Goal: Transaction & Acquisition: Obtain resource

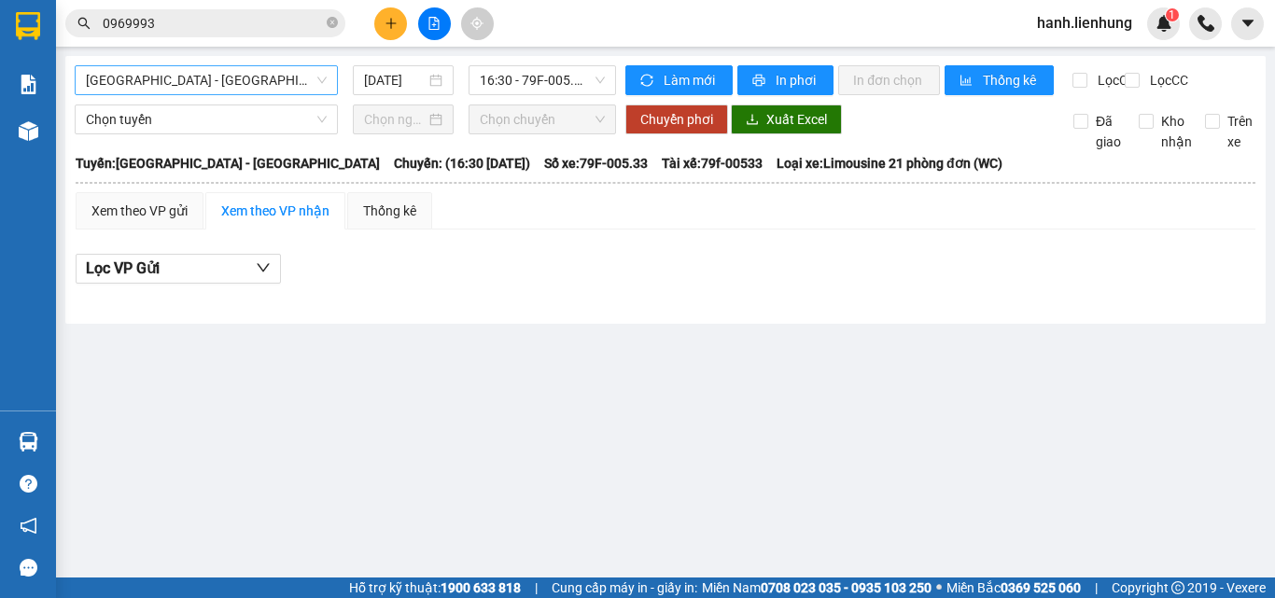
click at [240, 74] on span "[GEOGRAPHIC_DATA] - [GEOGRAPHIC_DATA]" at bounding box center [206, 80] width 241 height 28
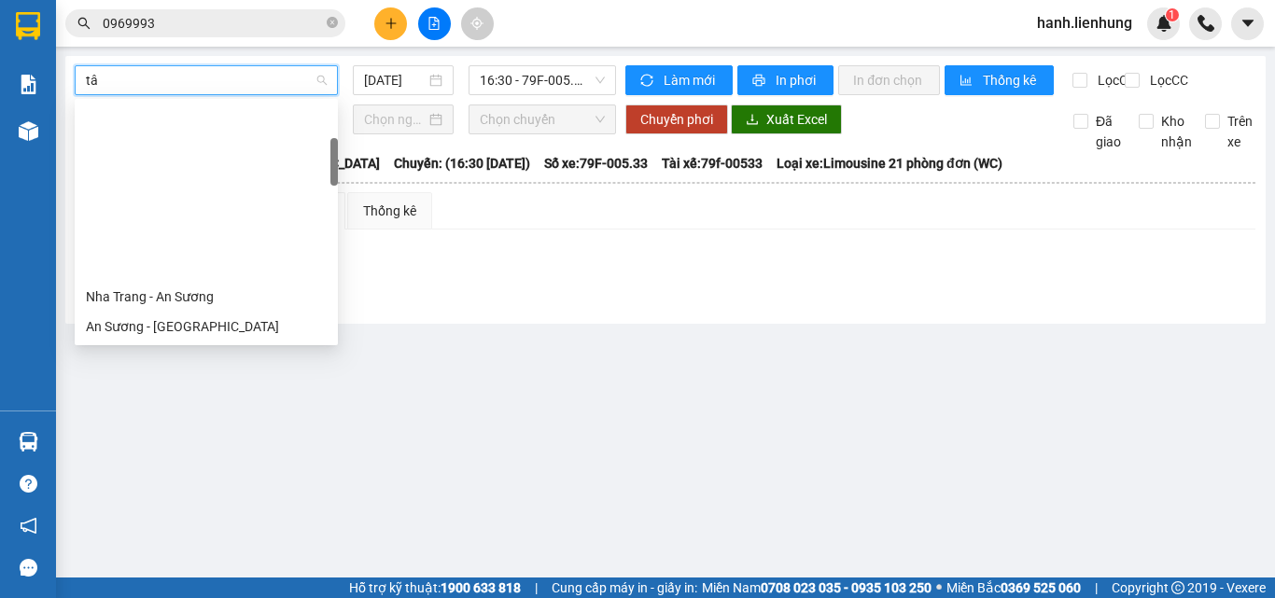
type input "tây"
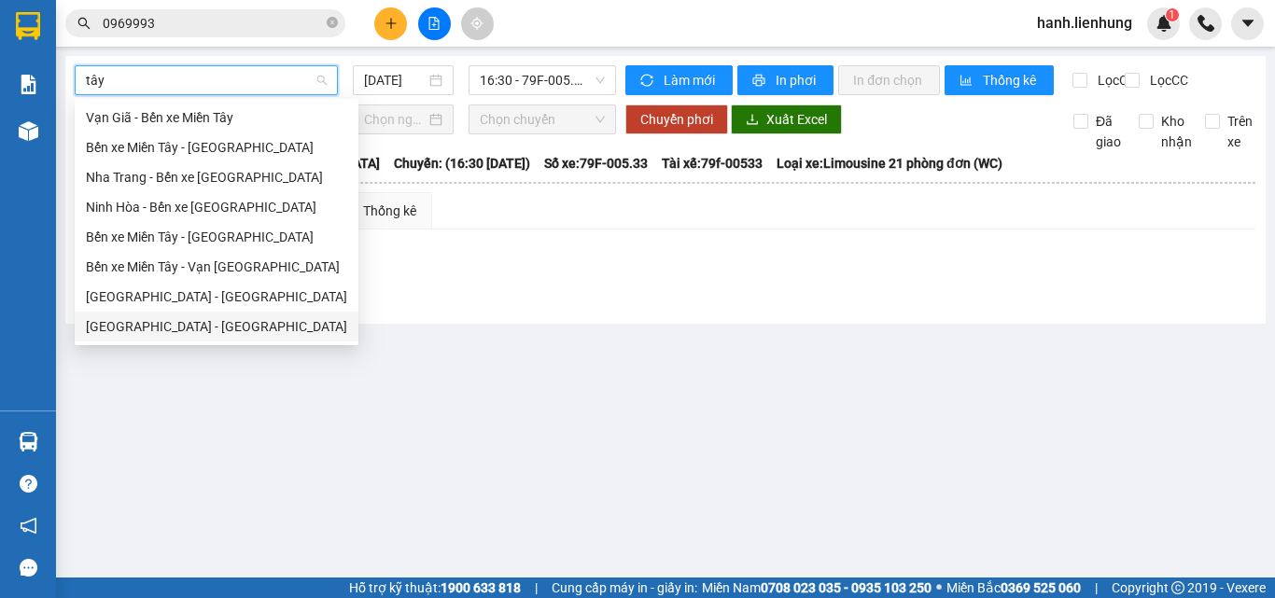
click at [170, 334] on div "Nha Trang - Tây Ninh" at bounding box center [216, 326] width 261 height 21
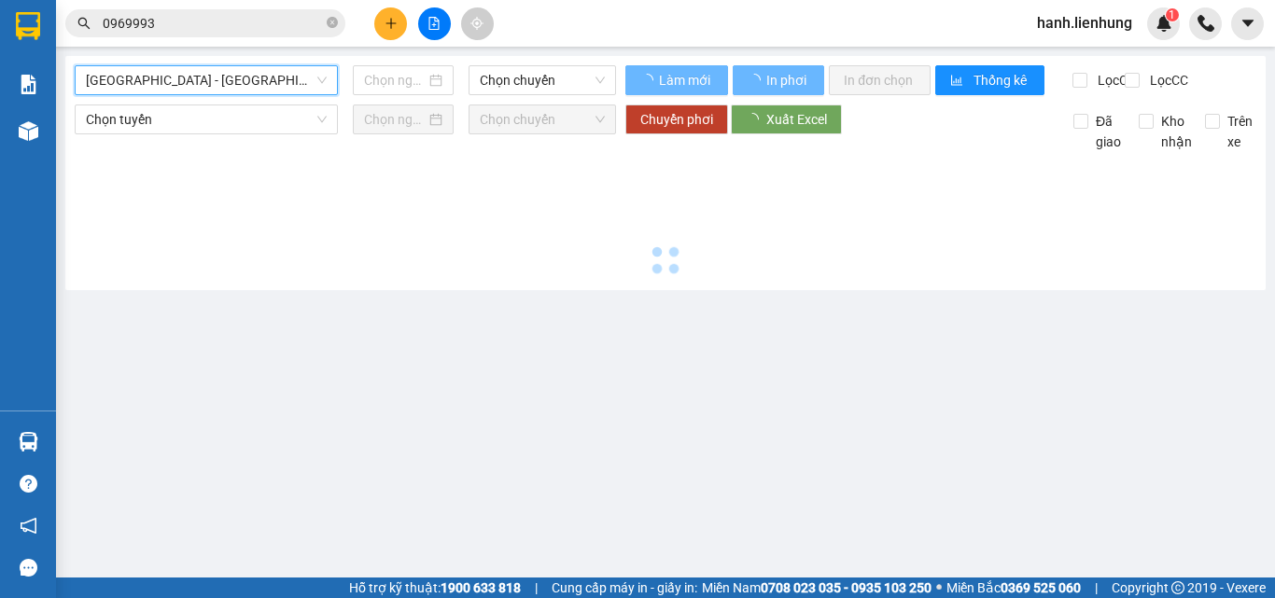
type input "14/08/2025"
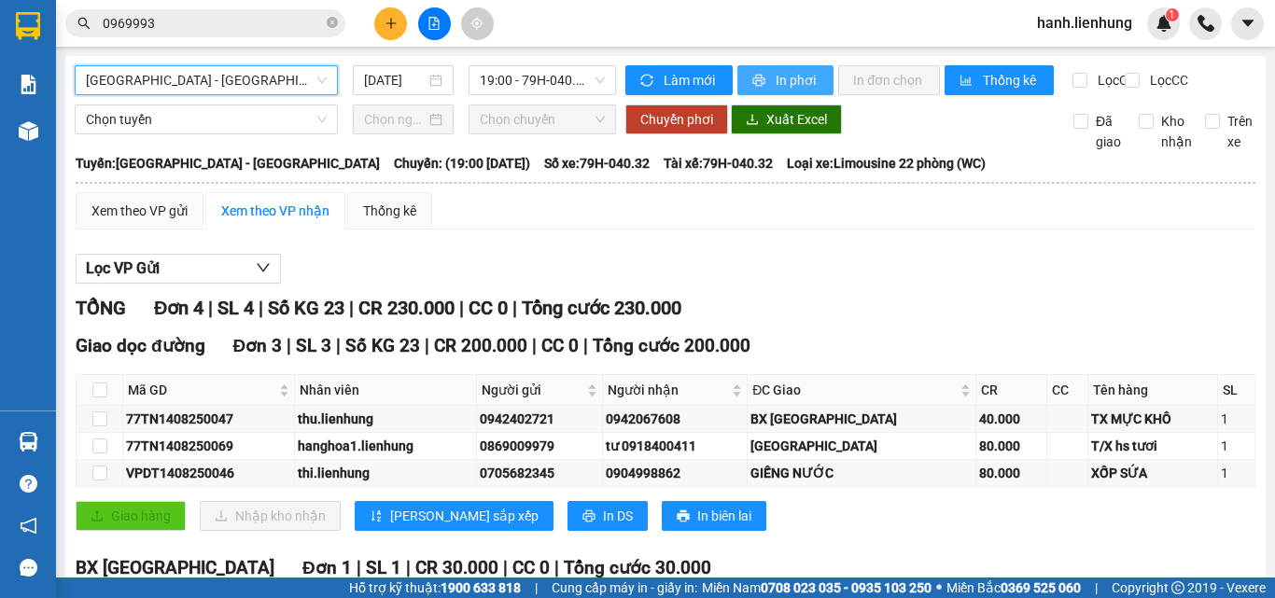
click at [791, 88] on span "In phơi" at bounding box center [797, 80] width 43 height 21
click at [832, 272] on div "Lọc VP Gửi" at bounding box center [666, 269] width 1180 height 31
click at [254, 77] on span "Nha Trang - Tây Ninh" at bounding box center [206, 80] width 241 height 28
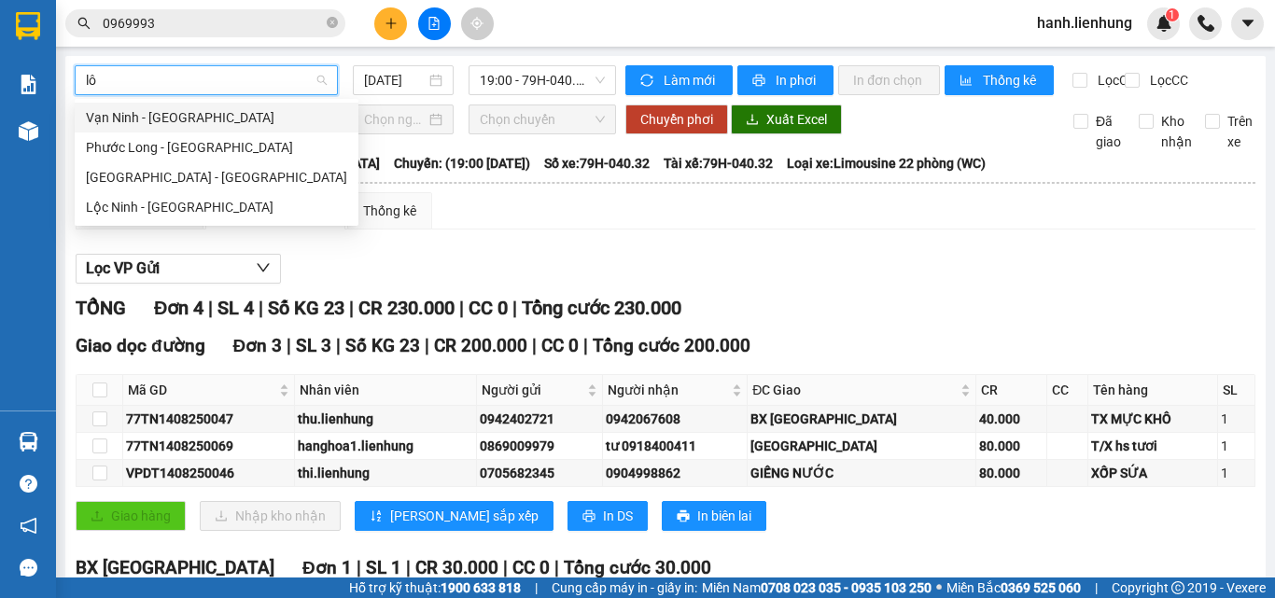
type input "lôc"
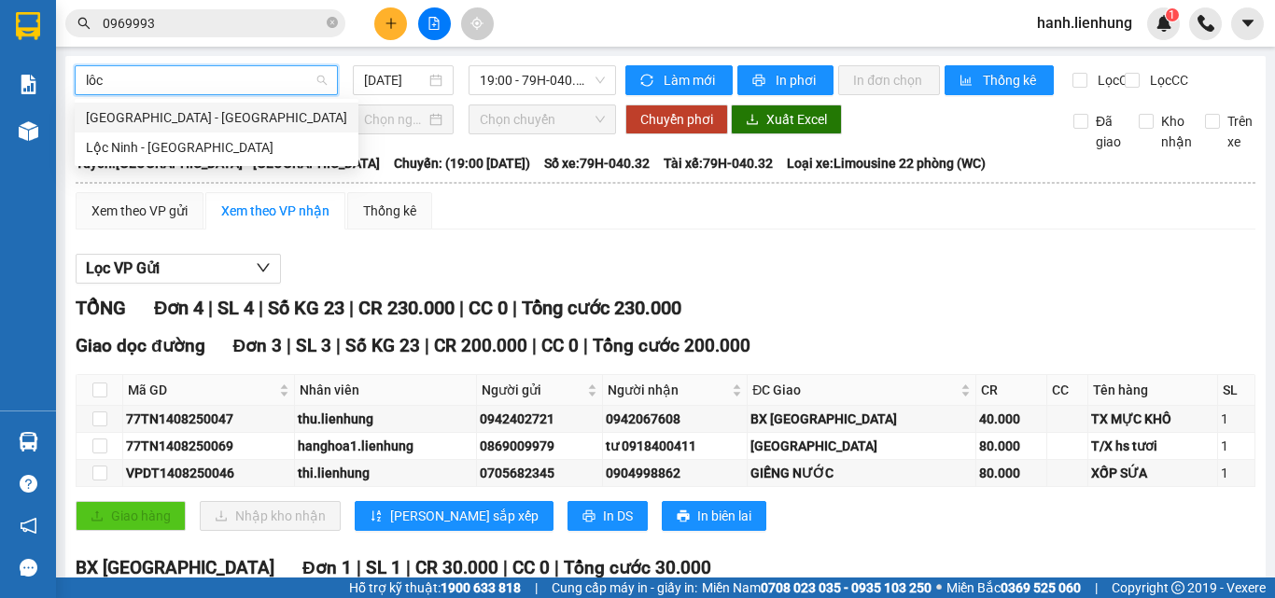
click at [185, 112] on div "Nha Trang - Lộc Ninh" at bounding box center [216, 117] width 261 height 21
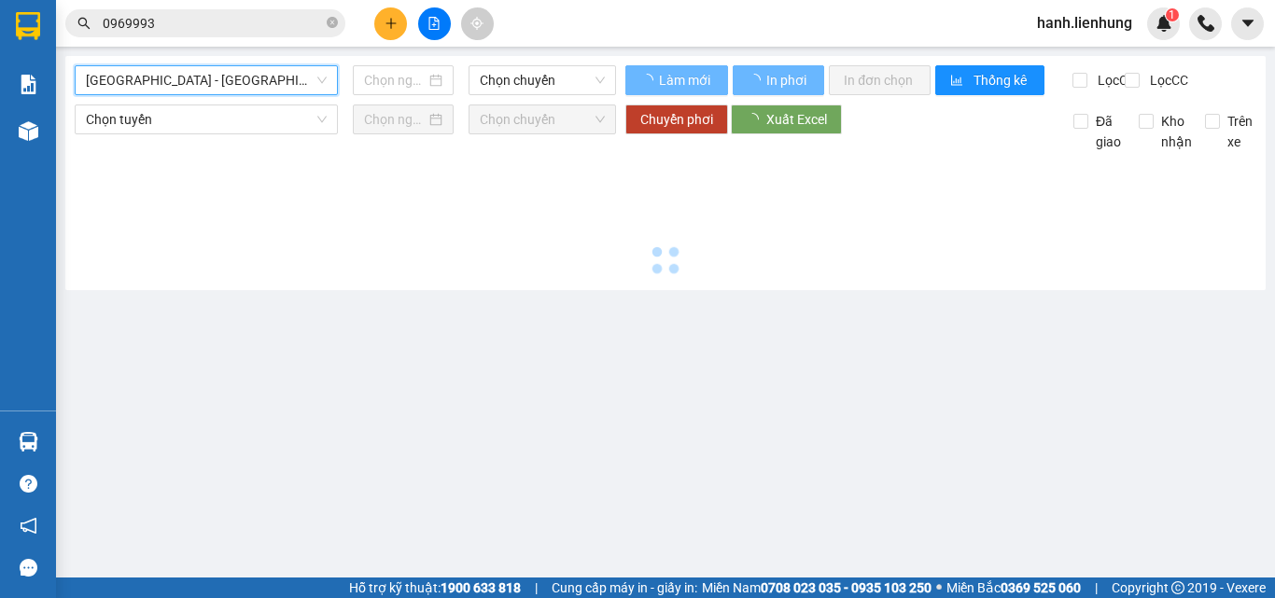
type input "14/08/2025"
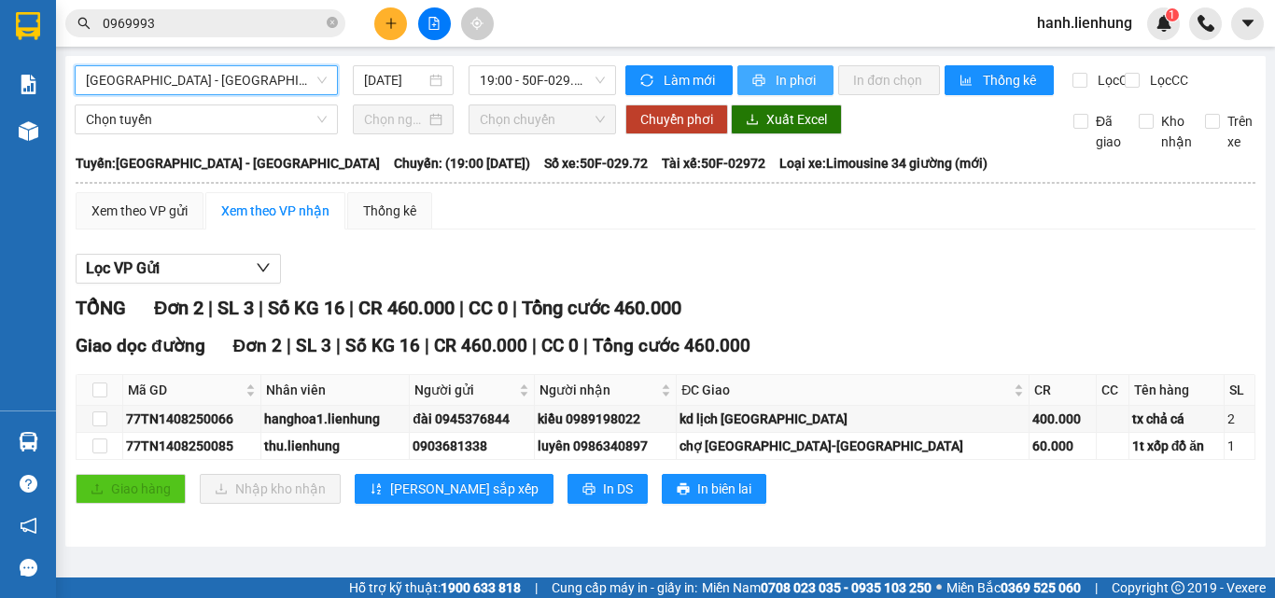
click at [803, 81] on span "In phơi" at bounding box center [797, 80] width 43 height 21
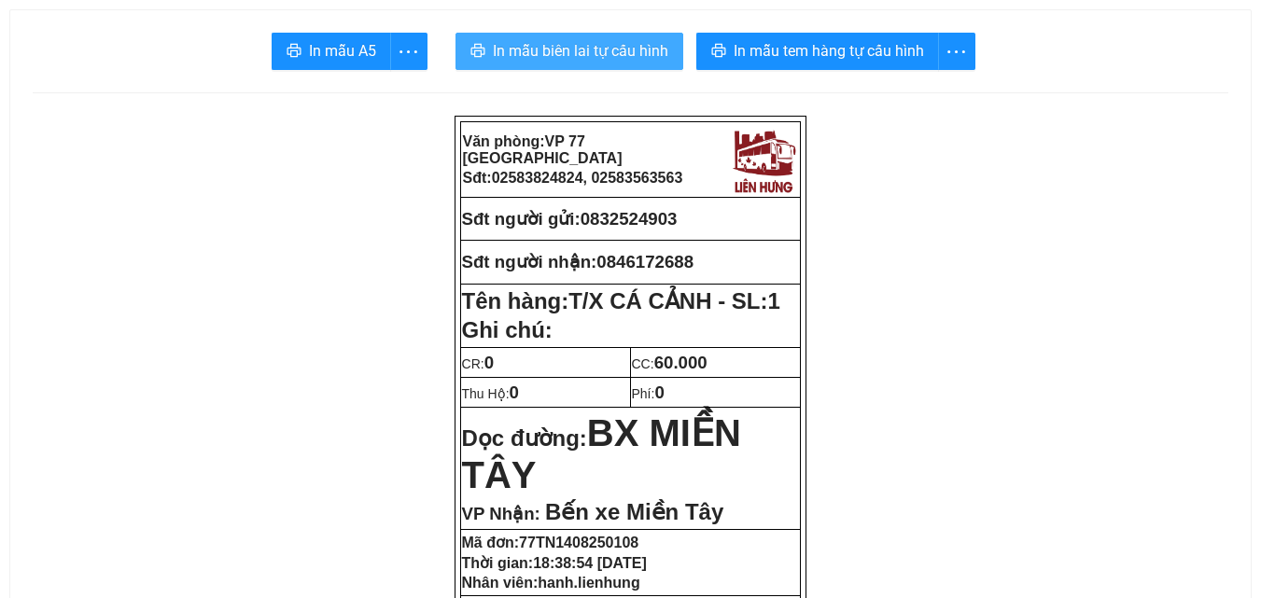
click at [581, 50] on span "In mẫu biên lai tự cấu hình" at bounding box center [580, 50] width 175 height 23
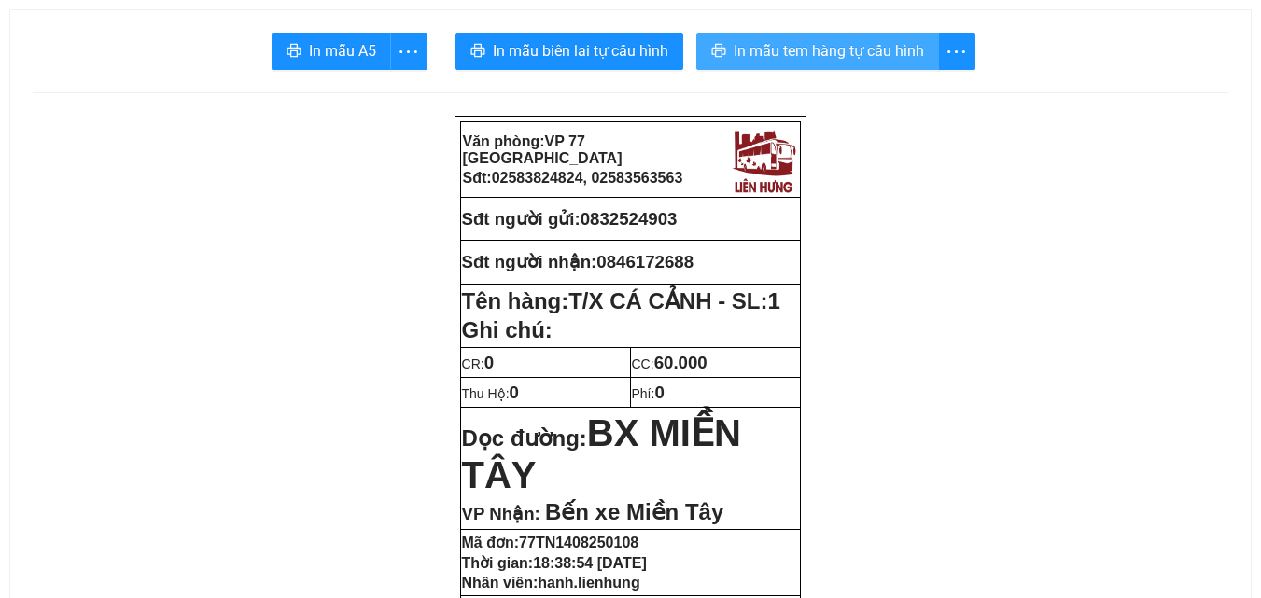
click at [810, 48] on span "In mẫu tem hàng tự cấu hình" at bounding box center [829, 50] width 190 height 23
